Goal: Information Seeking & Learning: Find specific fact

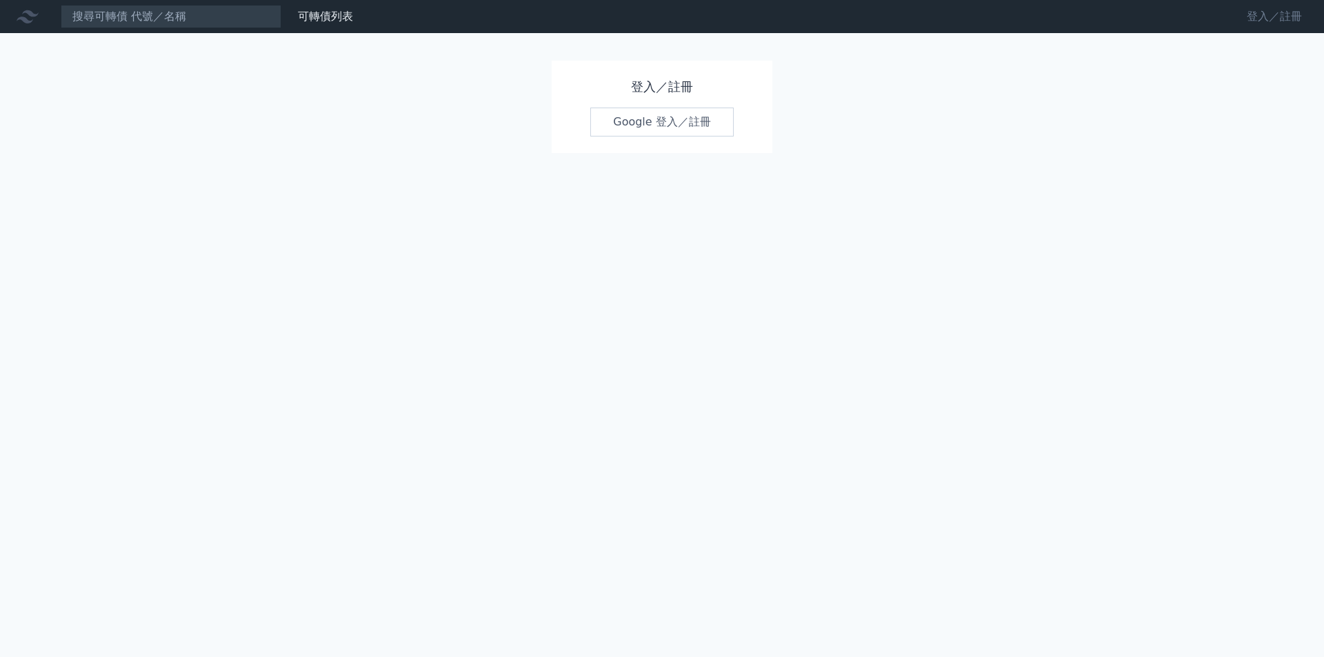
click at [1291, 19] on link "登入／註冊" at bounding box center [1274, 17] width 77 height 22
click at [710, 128] on link "Google 登入／註冊" at bounding box center [661, 122] width 143 height 29
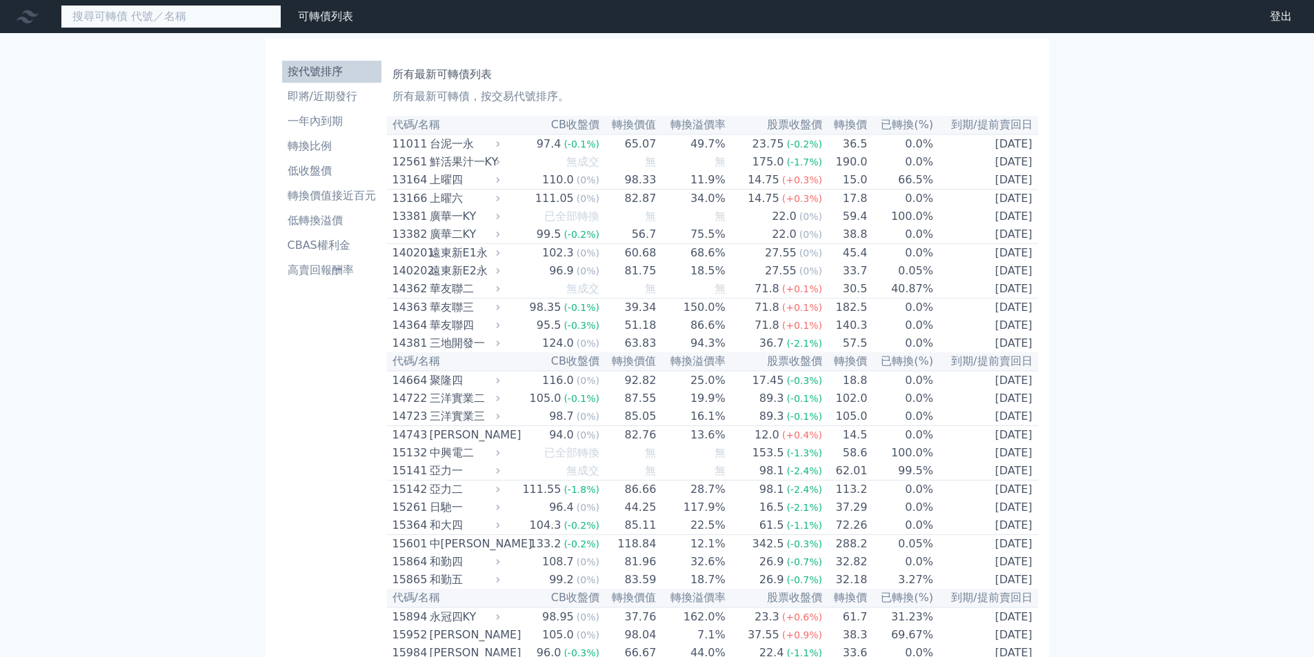
click at [182, 23] on input at bounding box center [171, 16] width 221 height 23
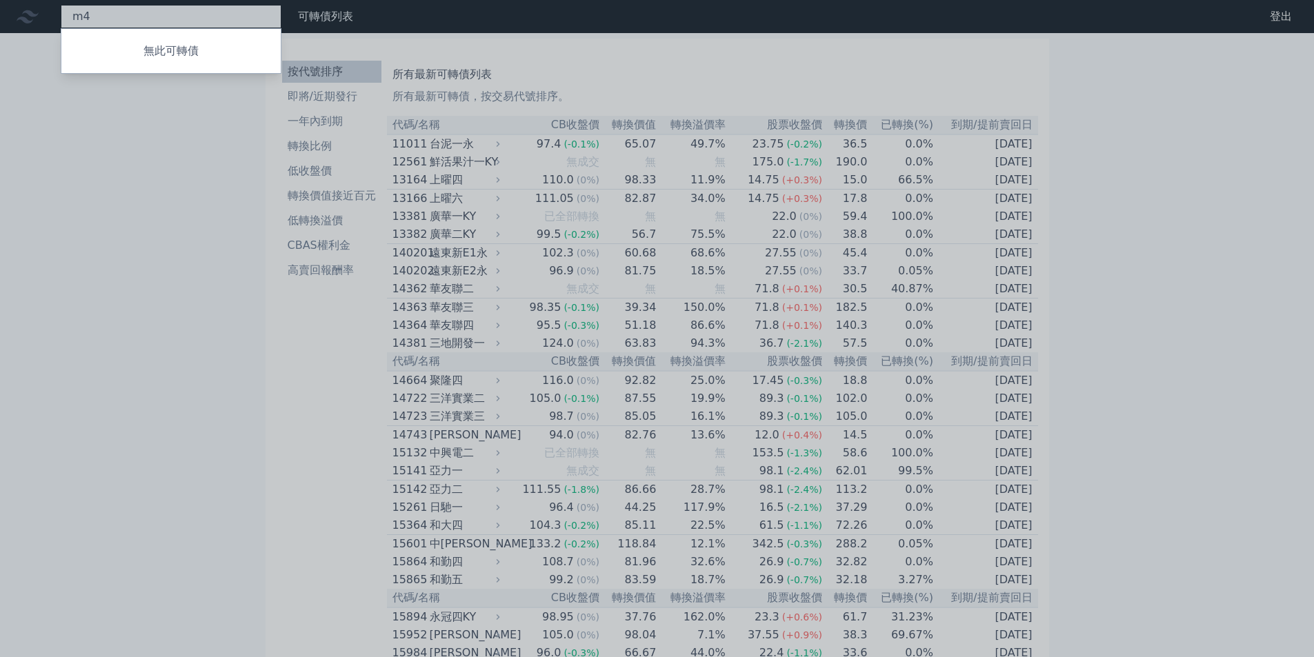
type input "m"
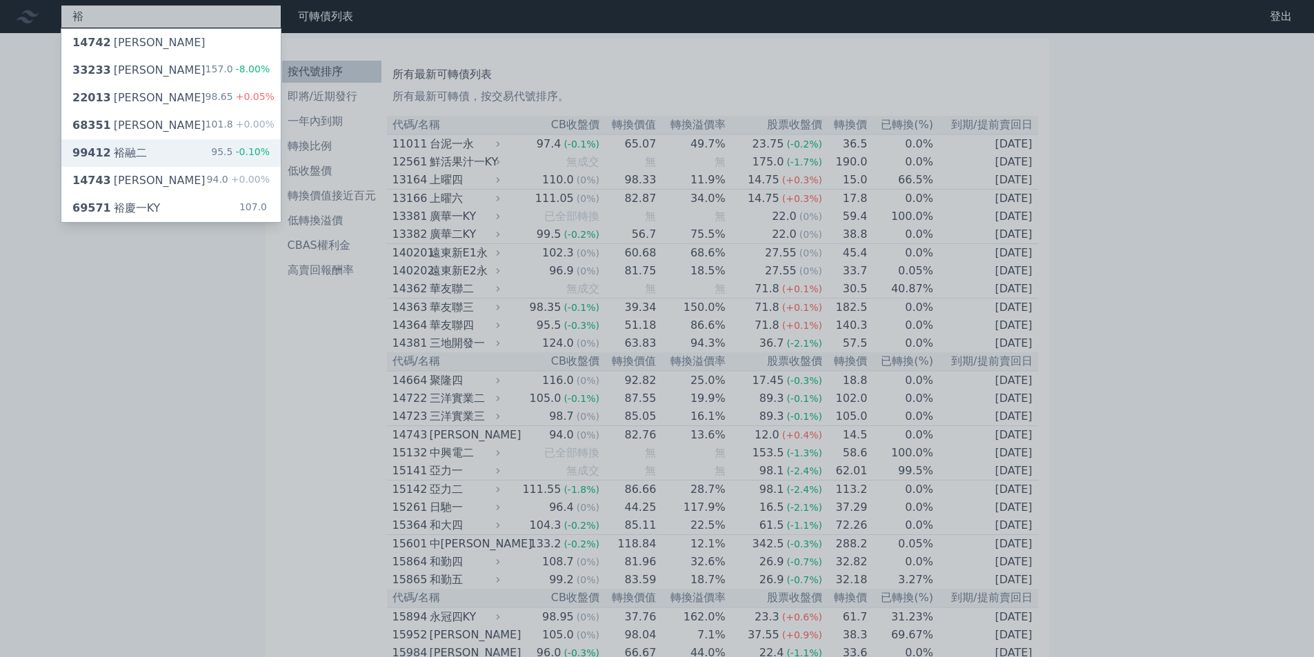
type input "裕"
click at [197, 148] on div "99412 裕融二 95.5 -0.10%" at bounding box center [170, 153] width 219 height 28
